Goal: Contribute content

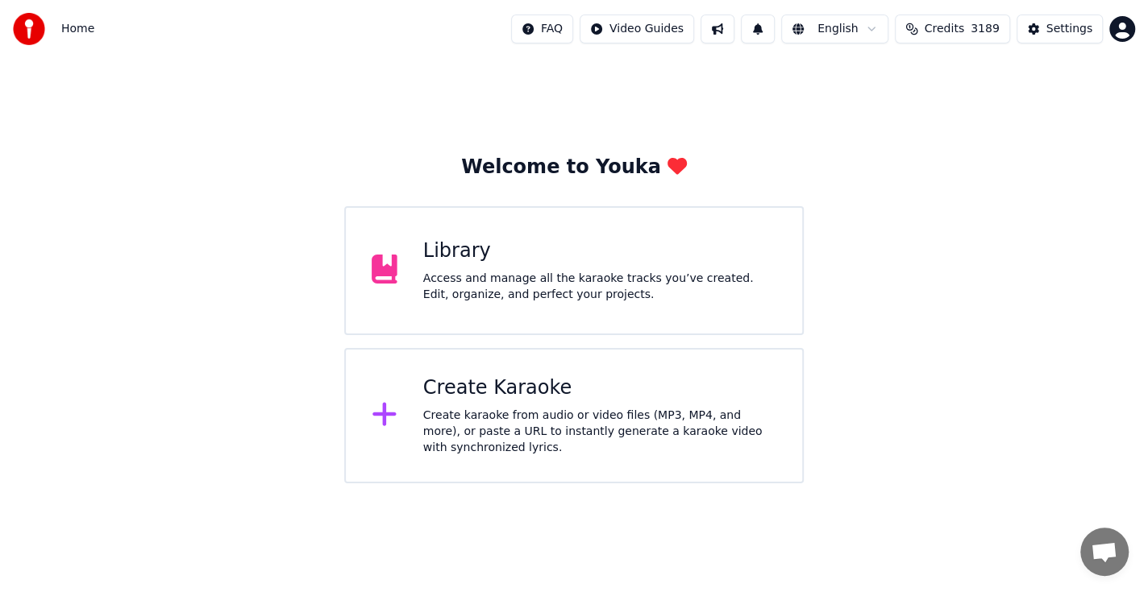
click at [484, 255] on div "Library" at bounding box center [599, 252] width 353 height 26
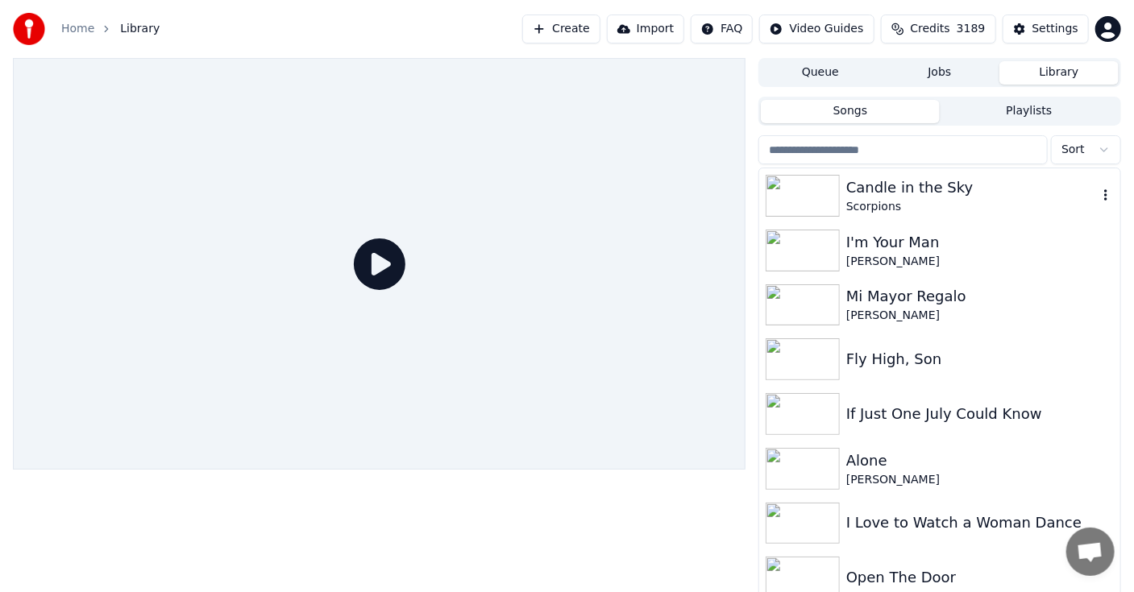
click at [810, 186] on img at bounding box center [803, 196] width 74 height 42
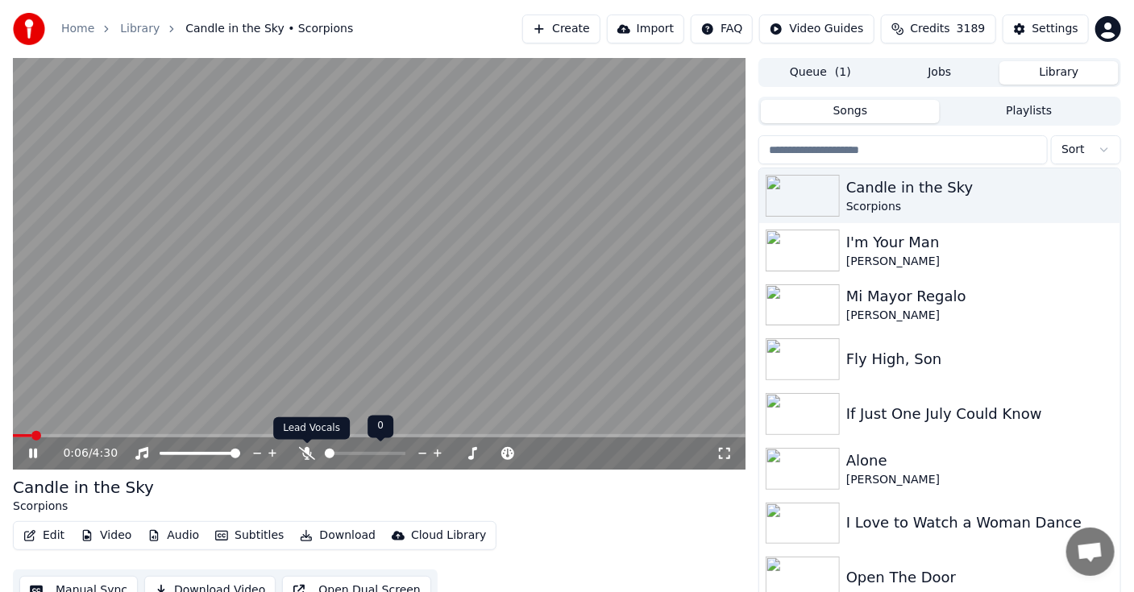
click at [306, 455] on icon at bounding box center [307, 453] width 16 height 13
click at [52, 536] on button "Edit" at bounding box center [44, 536] width 54 height 23
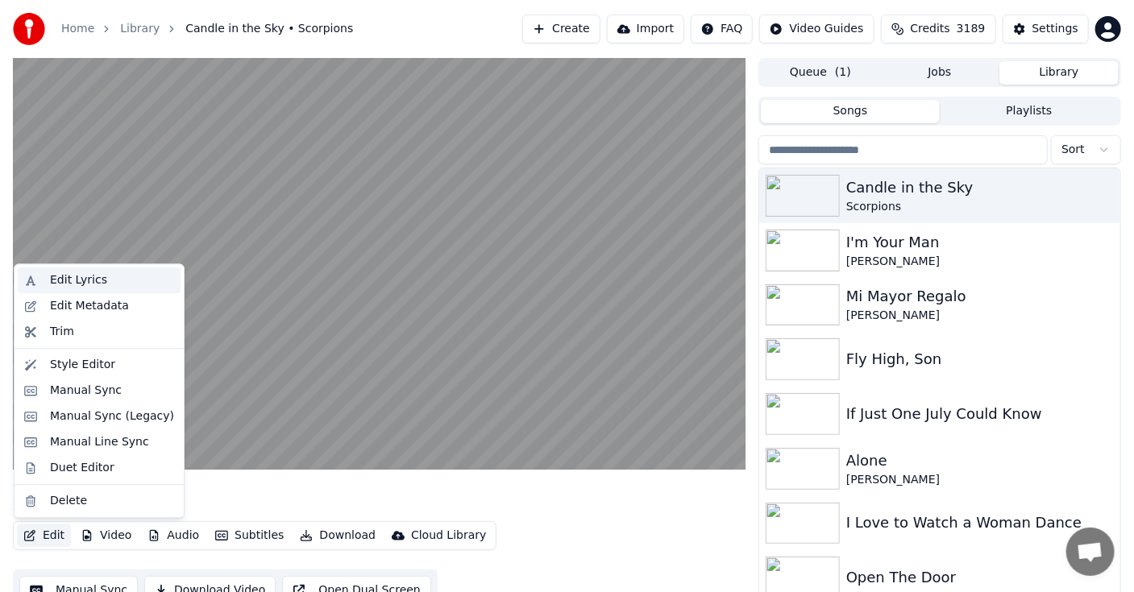
click at [85, 276] on div "Edit Lyrics" at bounding box center [78, 280] width 57 height 16
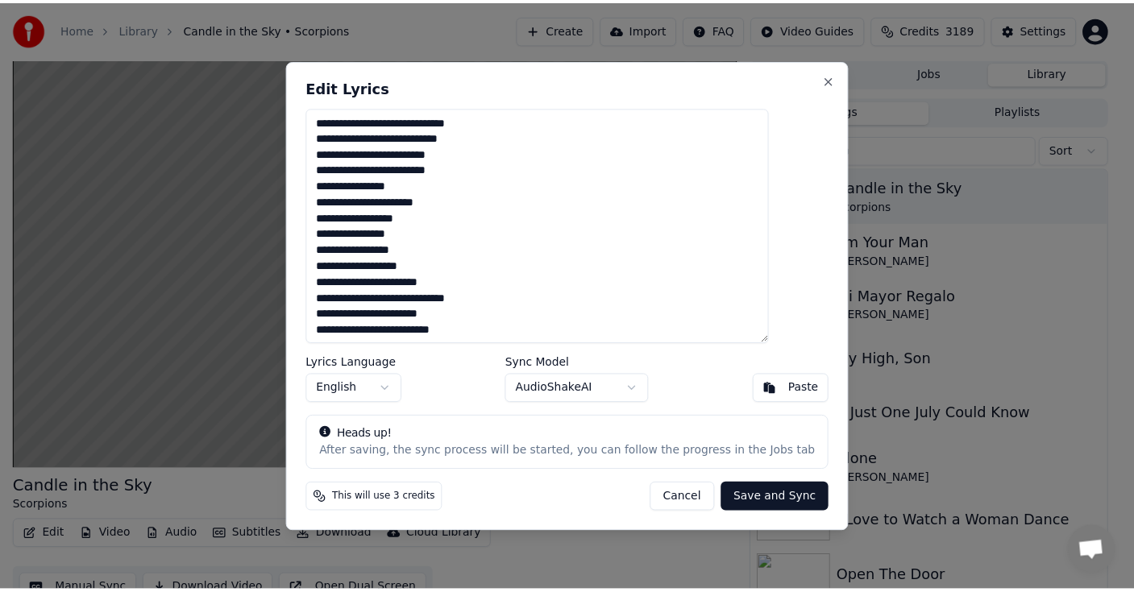
scroll to position [81, 0]
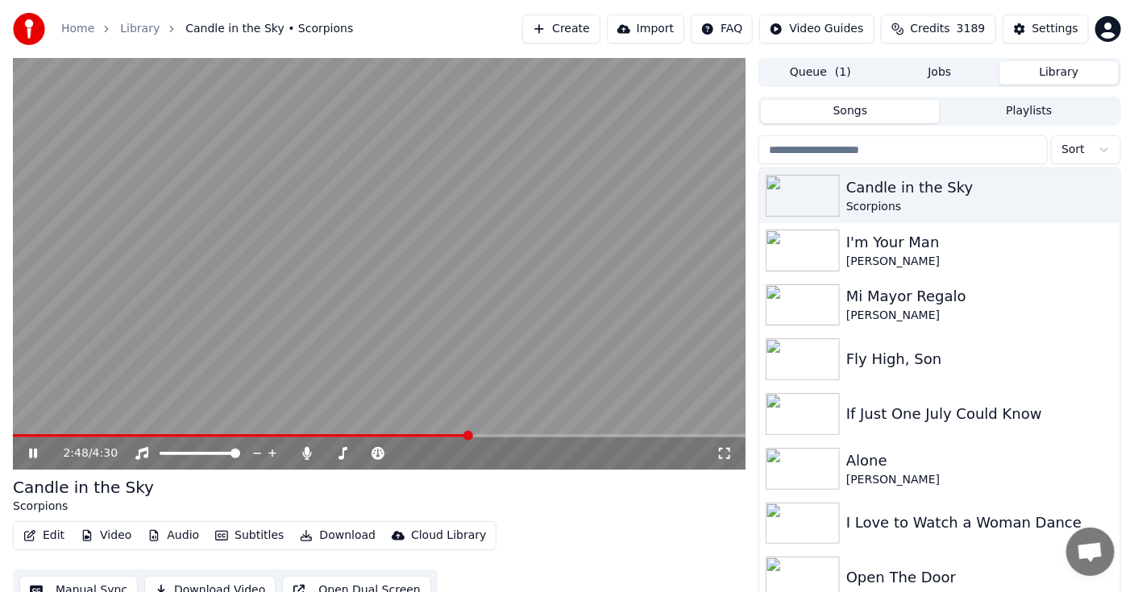
click at [34, 449] on icon at bounding box center [44, 453] width 37 height 13
click at [802, 248] on img at bounding box center [803, 251] width 74 height 42
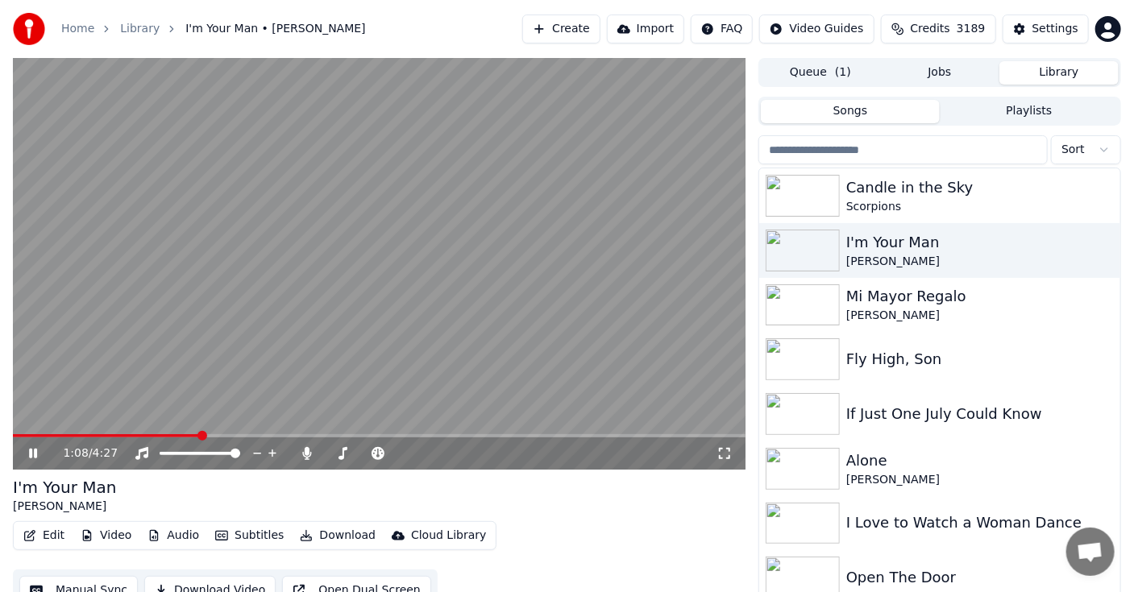
click at [30, 451] on icon at bounding box center [33, 454] width 8 height 10
